Goal: Obtain resource: Download file/media

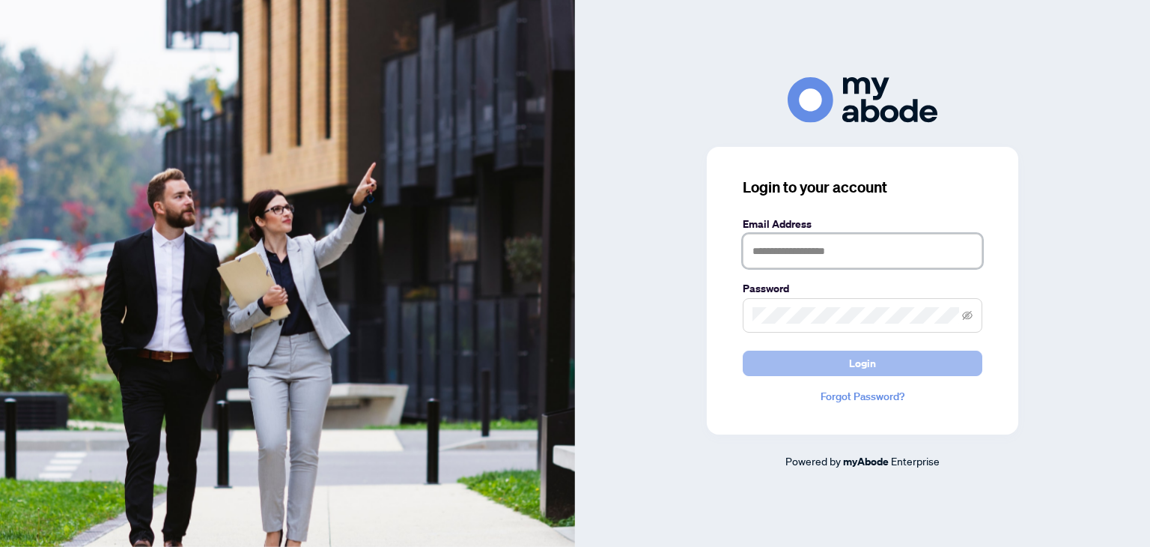
type input "**********"
click at [797, 362] on button "Login" at bounding box center [863, 362] width 240 height 25
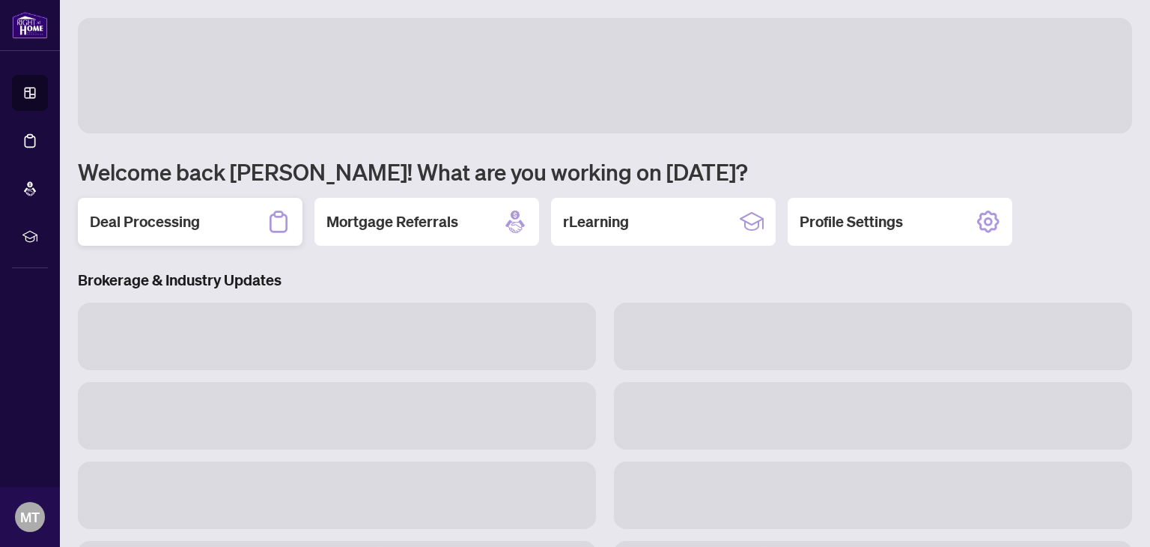
click at [174, 222] on h2 "Deal Processing" at bounding box center [145, 221] width 110 height 21
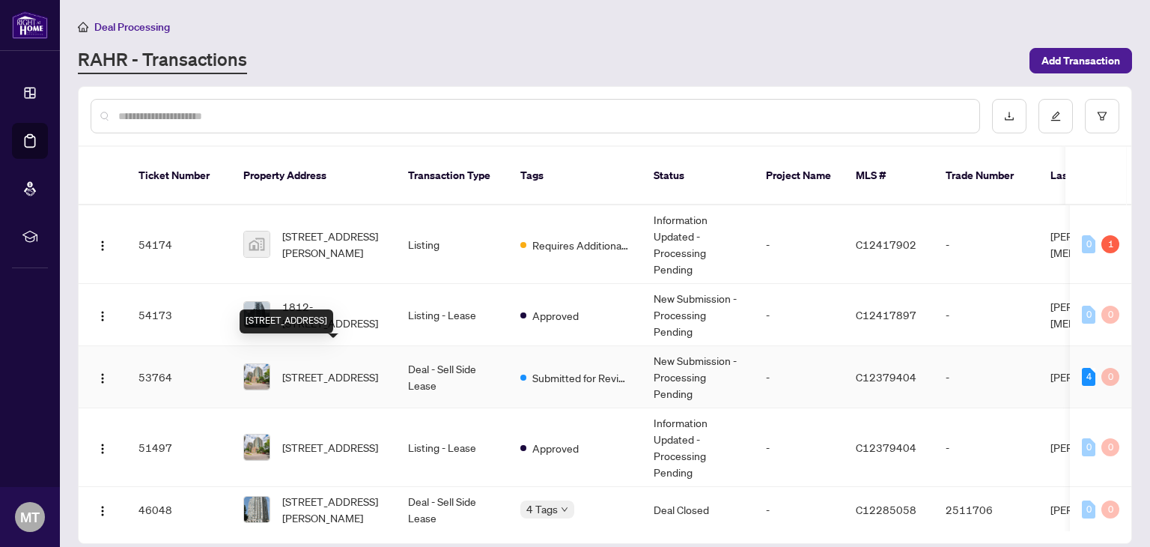
click at [341, 368] on span "[STREET_ADDRESS]" at bounding box center [330, 376] width 96 height 16
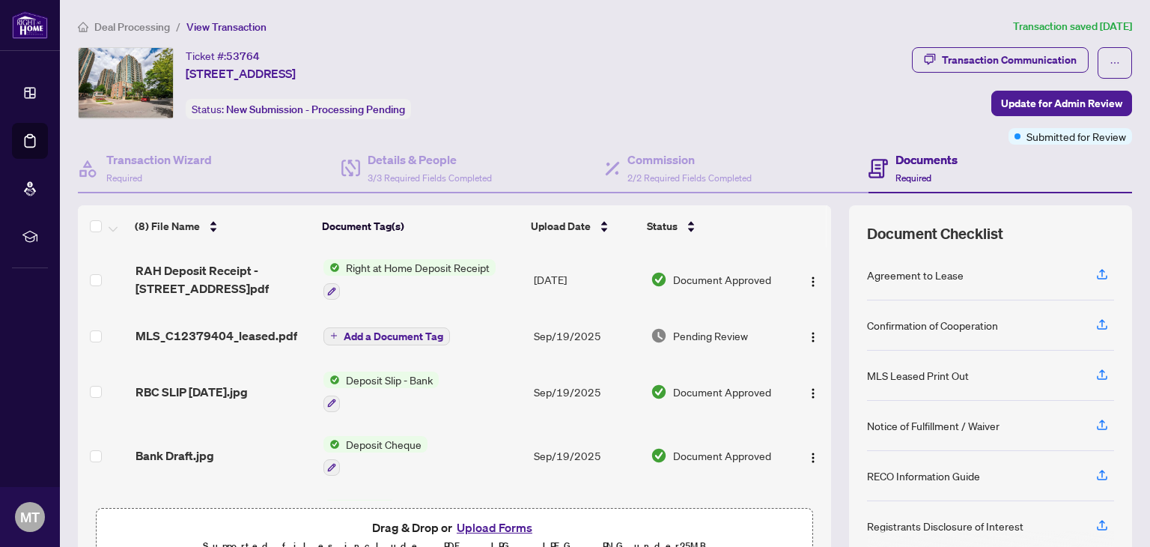
click at [438, 264] on span "Right at Home Deposit Receipt" at bounding box center [418, 267] width 156 height 16
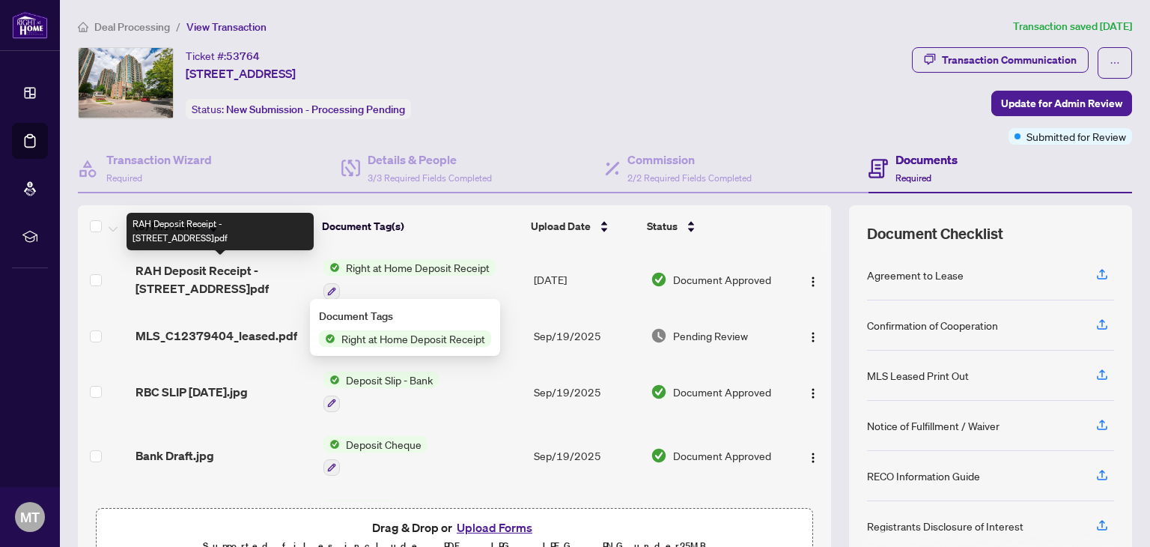
click at [205, 269] on span "RAH Deposit Receipt - 28 Olive Ave 801.pdf" at bounding box center [224, 279] width 176 height 36
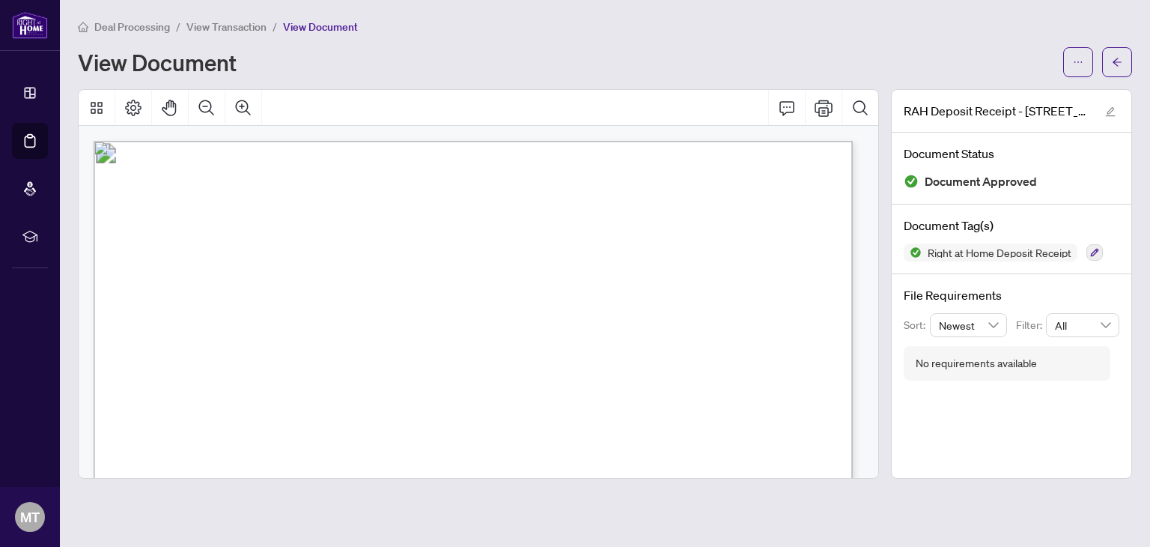
scroll to position [449, 0]
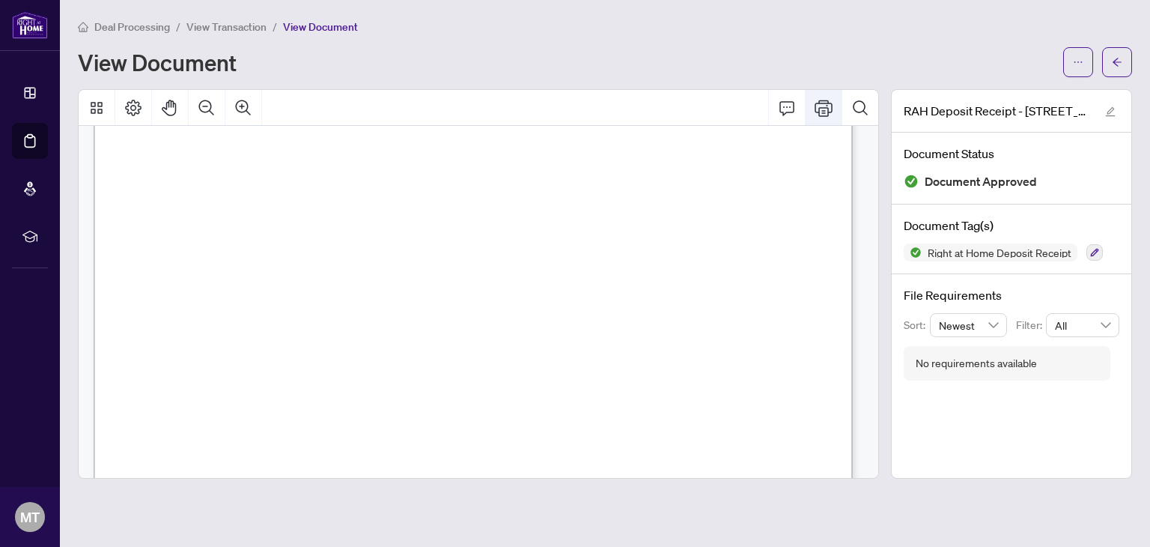
click at [820, 107] on icon "Print" at bounding box center [824, 108] width 18 height 16
